Goal: Information Seeking & Learning: Learn about a topic

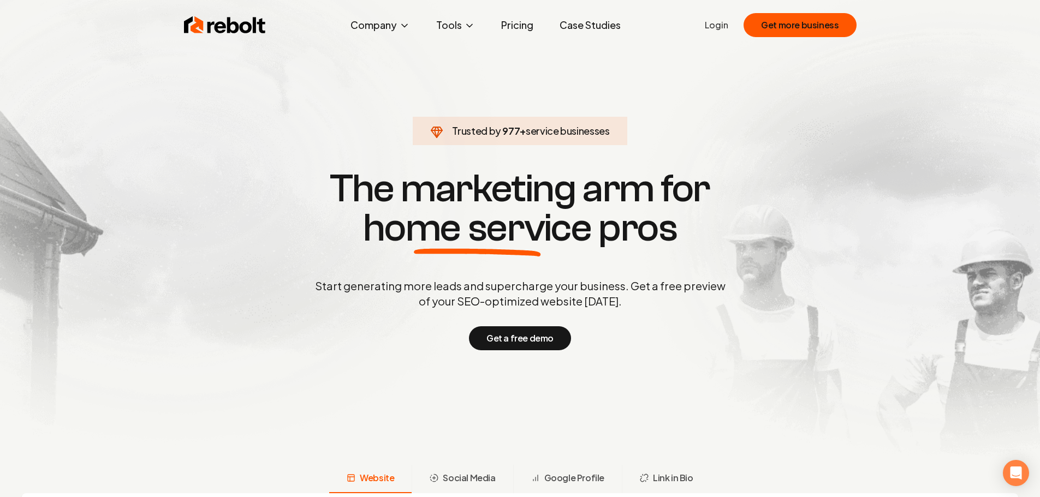
click at [521, 19] on link "Pricing" at bounding box center [517, 25] width 50 height 22
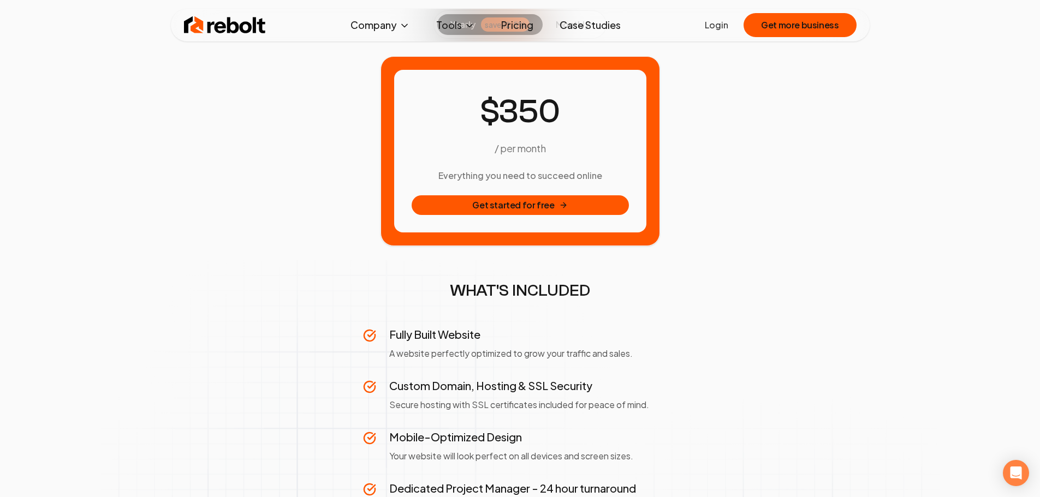
scroll to position [109, 0]
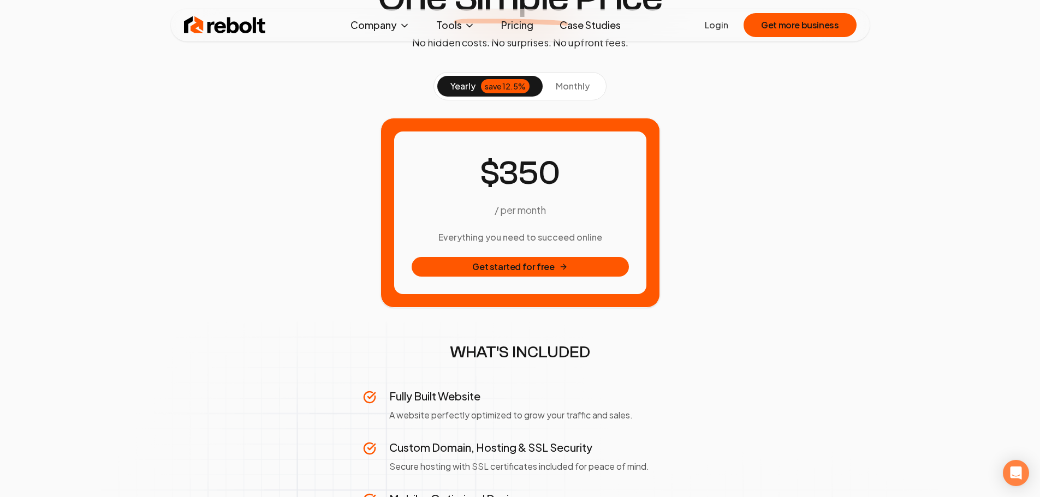
click at [574, 86] on span "monthly" at bounding box center [573, 85] width 34 height 11
click at [510, 82] on div "save 12.5%" at bounding box center [505, 86] width 49 height 14
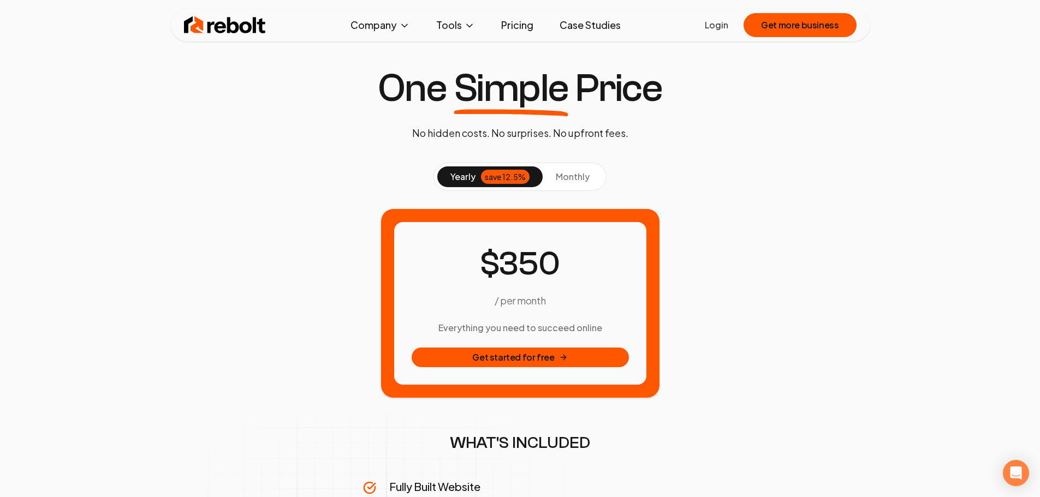
scroll to position [0, 0]
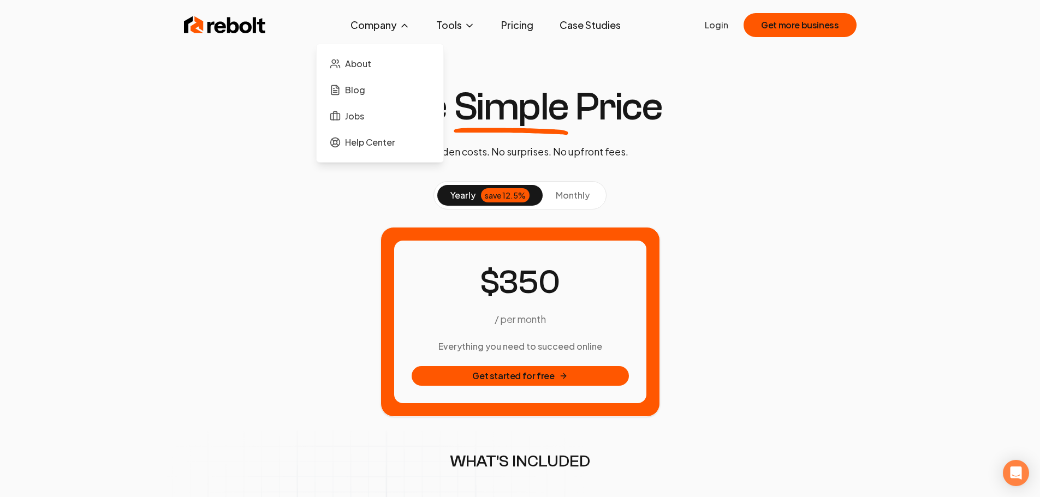
click at [380, 25] on button "Company" at bounding box center [380, 25] width 77 height 22
click at [234, 35] on img at bounding box center [225, 25] width 82 height 22
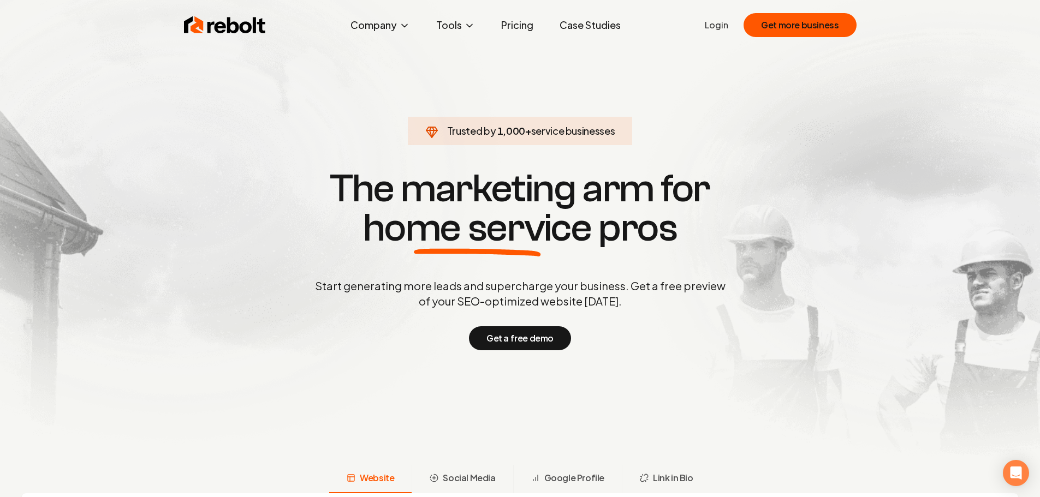
drag, startPoint x: 759, startPoint y: 158, endPoint x: 807, endPoint y: -46, distance: 209.0
